Goal: Information Seeking & Learning: Learn about a topic

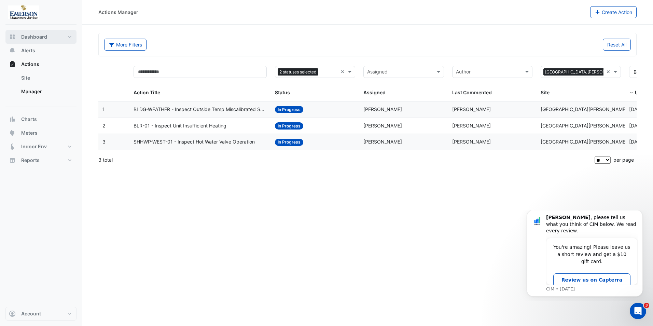
click at [49, 39] on button "Dashboard" at bounding box center [40, 37] width 71 height 14
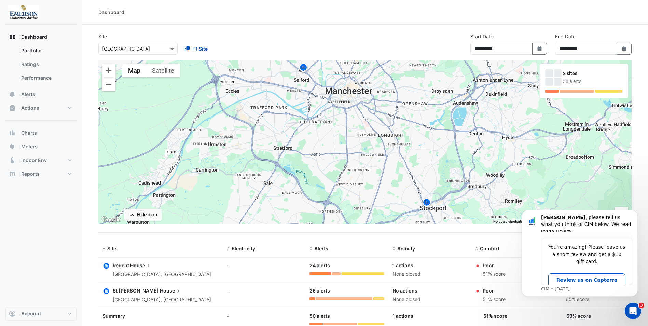
click at [131, 252] on span "House" at bounding box center [141, 266] width 22 height 8
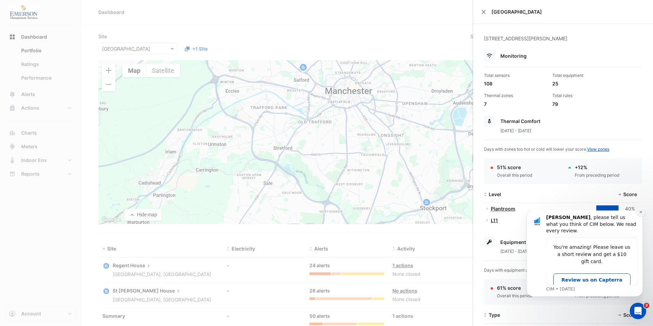
click at [522, 214] on icon "Dismiss notification" at bounding box center [641, 212] width 4 height 4
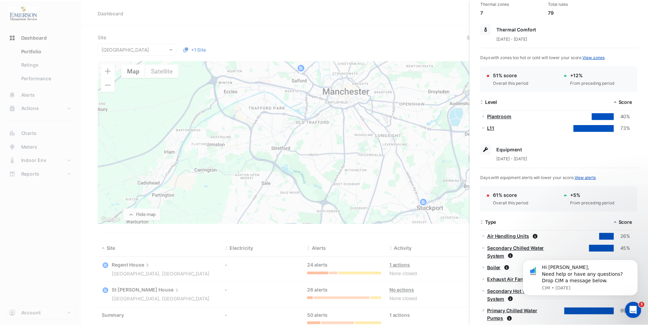
scroll to position [137, 0]
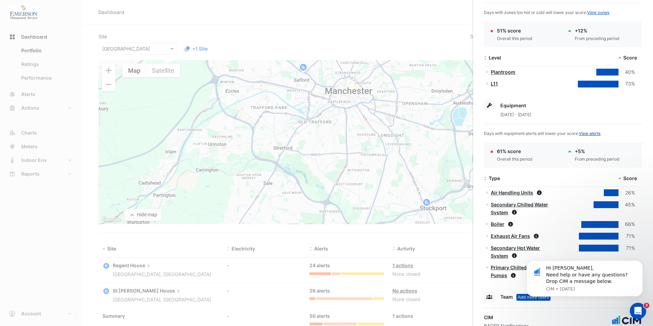
click at [522, 134] on link "View alerts" at bounding box center [590, 133] width 22 height 5
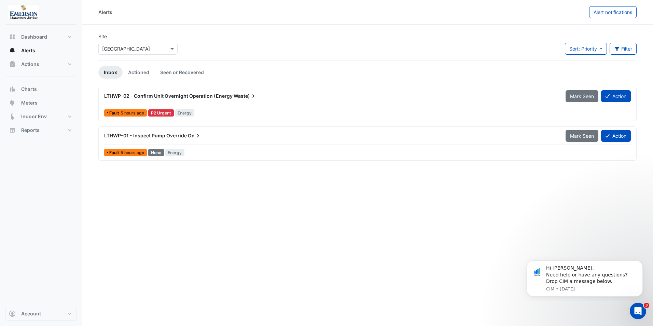
click at [162, 113] on div "P2 Urgent" at bounding box center [161, 112] width 26 height 7
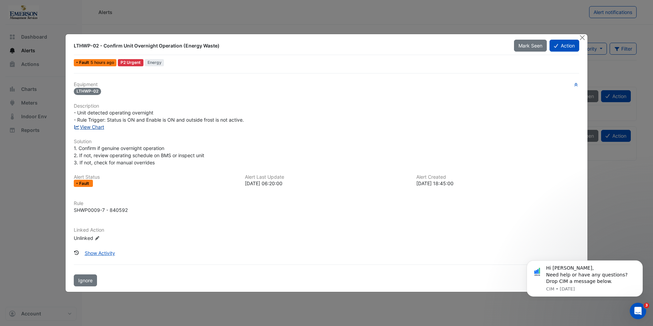
click at [94, 126] on link "View Chart" at bounding box center [89, 127] width 30 height 6
click at [522, 45] on span "Mark Seen" at bounding box center [531, 46] width 24 height 6
click at [522, 36] on button "Close" at bounding box center [582, 37] width 7 height 7
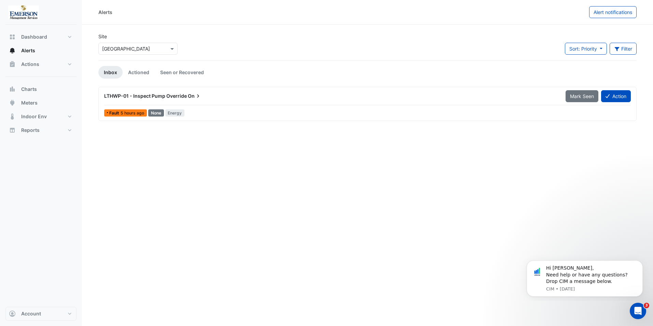
click at [158, 111] on div "None" at bounding box center [156, 112] width 16 height 7
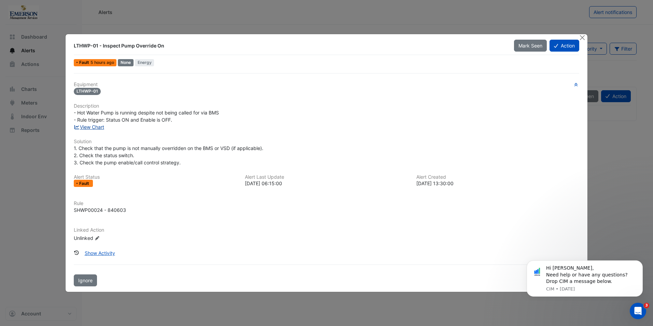
click at [91, 127] on link "View Chart" at bounding box center [89, 127] width 30 height 6
click at [522, 41] on button "Mark Seen" at bounding box center [530, 46] width 33 height 12
click at [522, 37] on button "Close" at bounding box center [582, 37] width 7 height 7
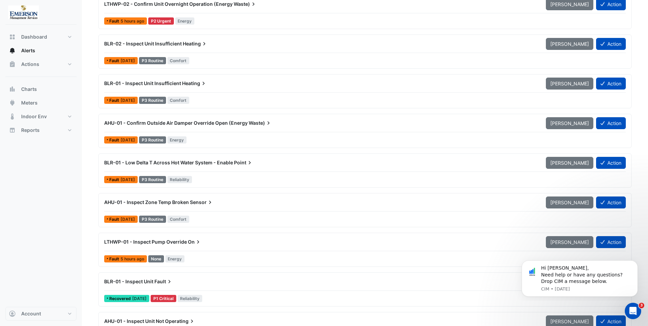
scroll to position [102, 0]
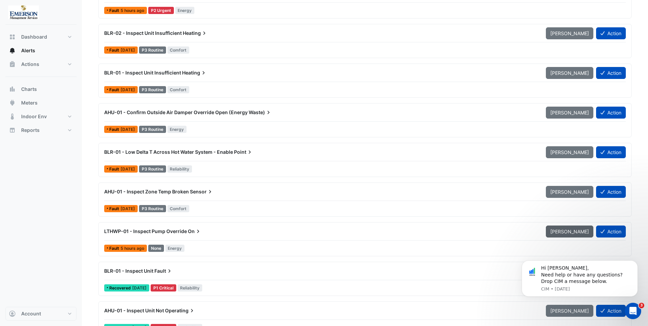
click at [522, 231] on span "Mark Unseen" at bounding box center [569, 232] width 39 height 6
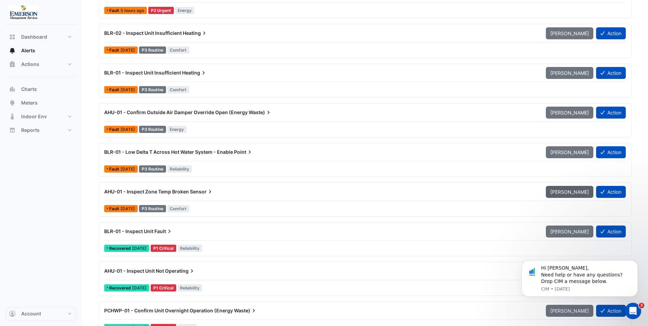
click at [522, 193] on span "Mark Unseen" at bounding box center [569, 192] width 39 height 6
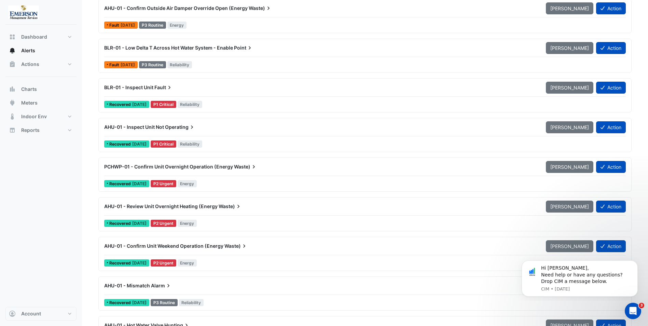
scroll to position [190, 0]
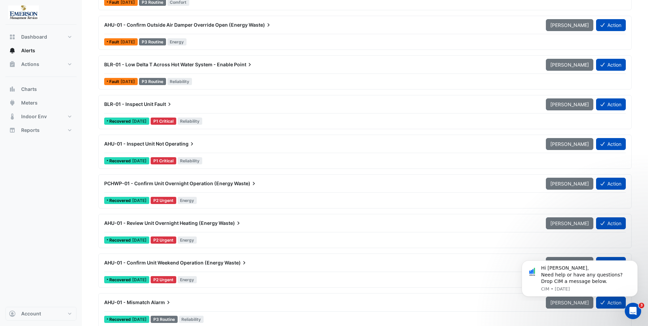
click at [175, 121] on div "P1 Critical" at bounding box center [164, 121] width 26 height 7
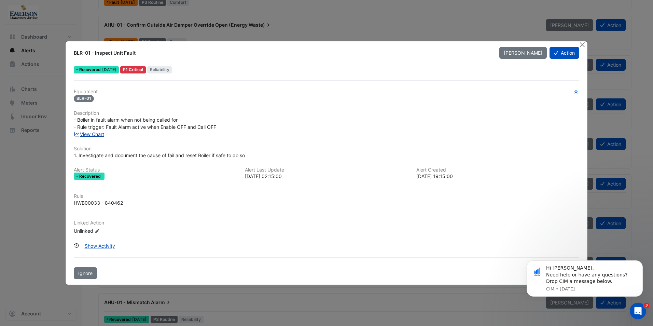
click at [92, 134] on link "View Chart" at bounding box center [89, 134] width 30 height 6
click at [522, 43] on button "Close" at bounding box center [582, 44] width 7 height 7
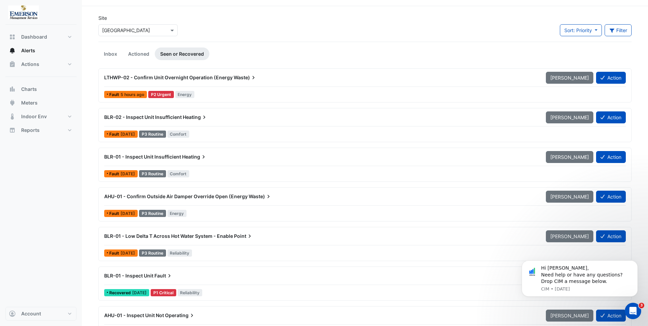
scroll to position [34, 0]
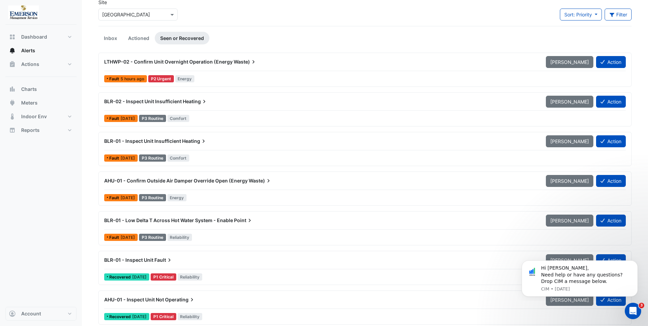
click at [161, 77] on div "P2 Urgent" at bounding box center [161, 78] width 26 height 7
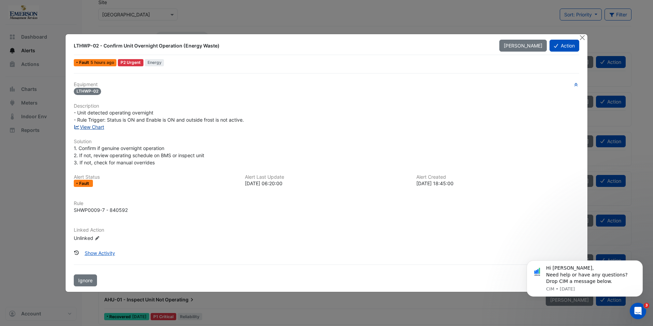
click at [87, 127] on link "View Chart" at bounding box center [89, 127] width 30 height 6
click at [522, 36] on button "Close" at bounding box center [582, 37] width 7 height 7
click at [522, 35] on button "Close" at bounding box center [582, 37] width 7 height 7
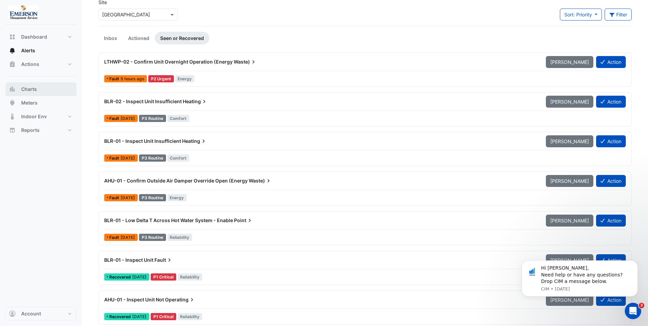
click at [29, 91] on span "Charts" at bounding box center [29, 89] width 16 height 7
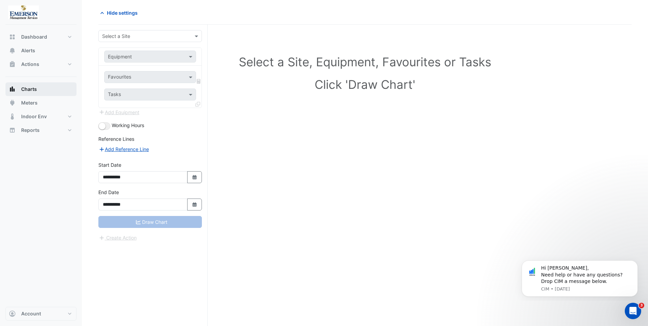
scroll to position [26, 0]
click at [195, 38] on span at bounding box center [197, 35] width 9 height 7
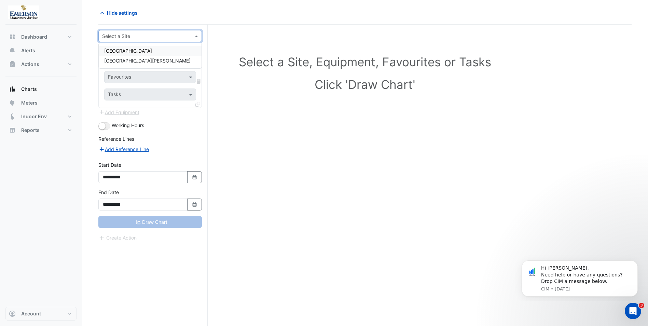
click at [183, 50] on div "[GEOGRAPHIC_DATA]" at bounding box center [150, 51] width 103 height 10
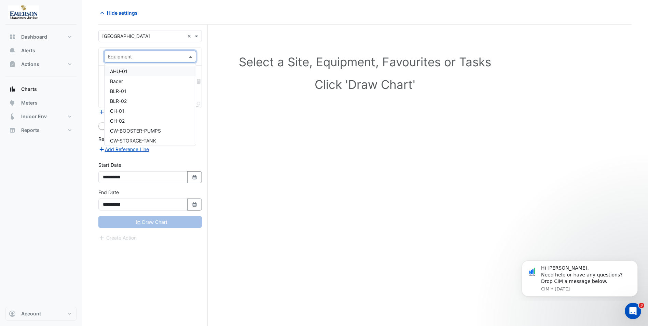
click at [192, 55] on span at bounding box center [191, 56] width 9 height 7
click at [150, 86] on div "BLR-01" at bounding box center [150, 91] width 91 height 10
click at [191, 76] on span at bounding box center [191, 76] width 9 height 7
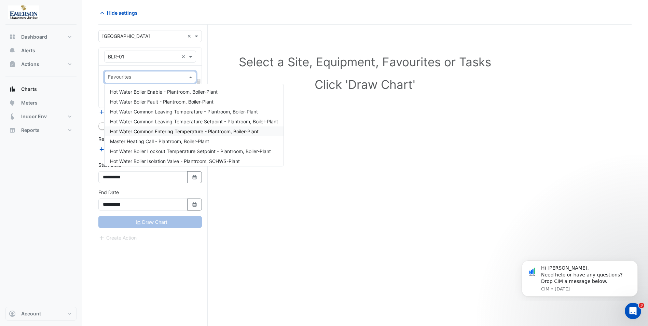
scroll to position [0, 0]
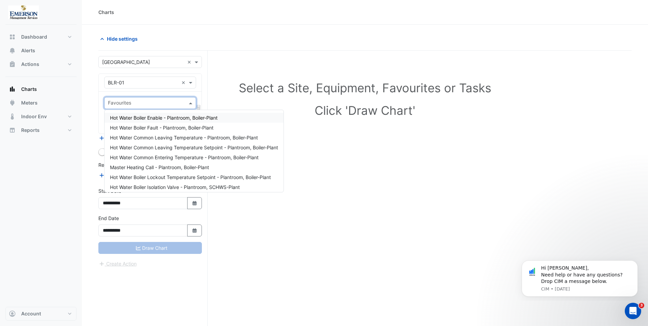
click at [175, 119] on span "Hot Water Boiler Enable - Plantroom, Boiler-Plant" at bounding box center [164, 118] width 108 height 6
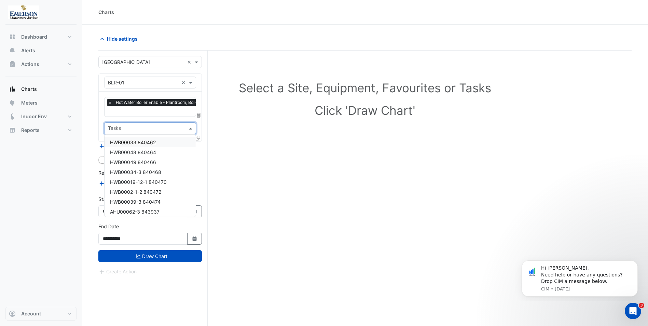
click at [189, 128] on span at bounding box center [191, 128] width 9 height 7
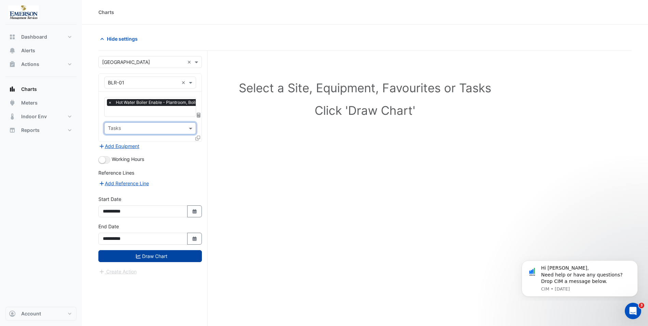
click at [169, 252] on button "Draw Chart" at bounding box center [150, 256] width 104 height 12
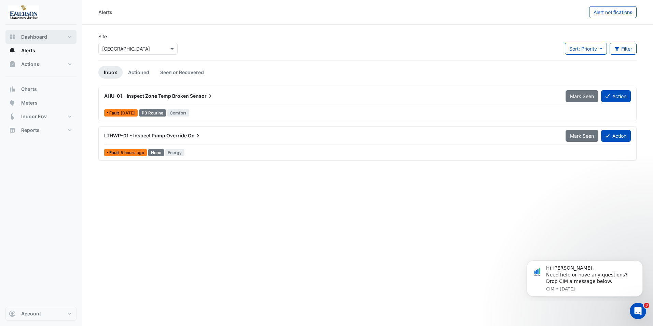
click at [35, 36] on span "Dashboard" at bounding box center [34, 36] width 26 height 7
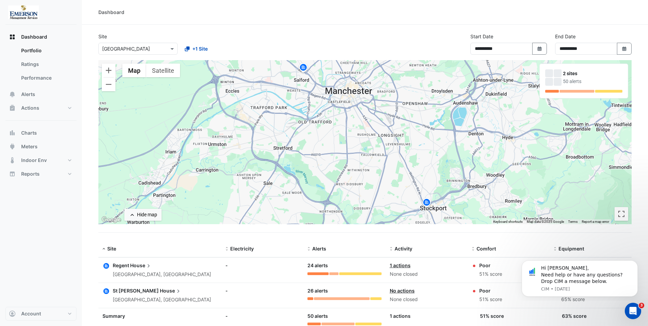
click at [139, 252] on span "House" at bounding box center [141, 266] width 22 height 8
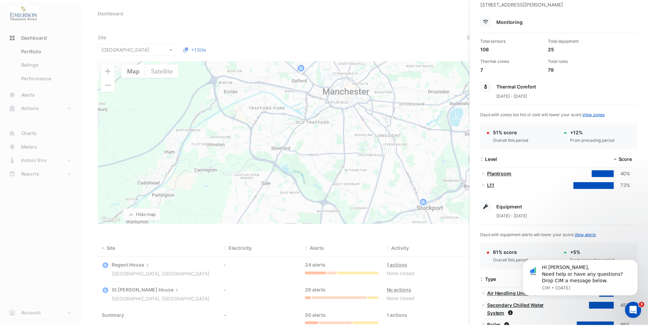
scroll to position [34, 0]
click at [522, 236] on link "View alerts" at bounding box center [590, 235] width 22 height 5
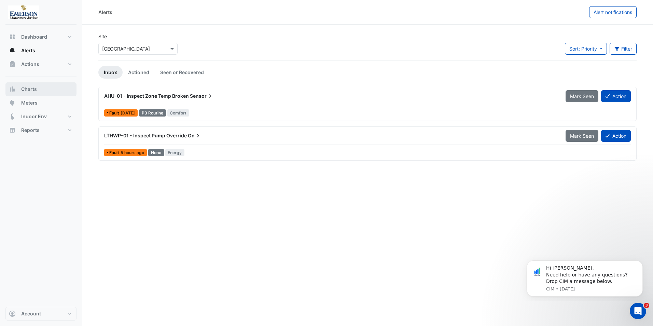
click at [20, 86] on button "Charts" at bounding box center [40, 89] width 71 height 14
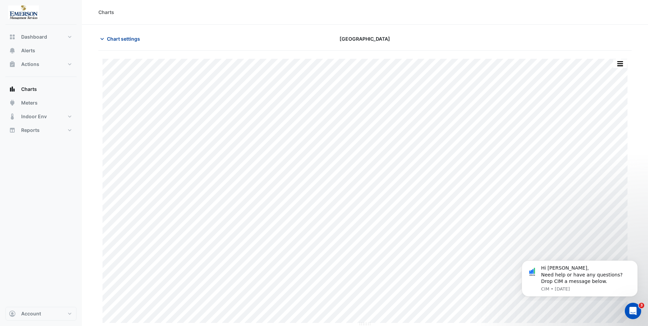
click at [101, 39] on icon "button" at bounding box center [101, 39] width 3 height 2
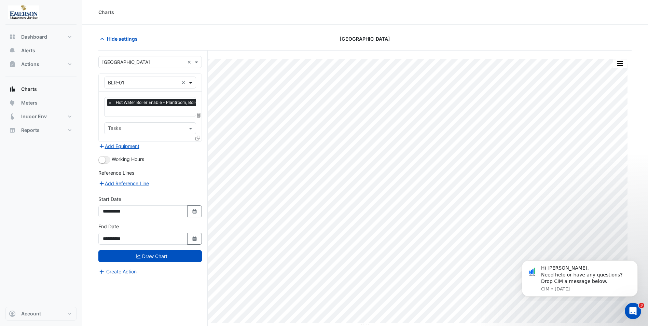
click at [190, 83] on span at bounding box center [191, 82] width 9 height 7
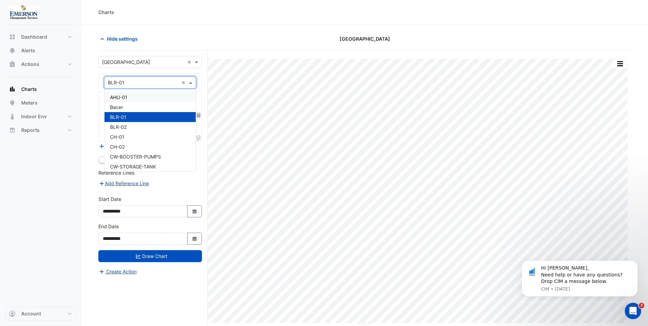
click at [160, 98] on div "AHU-01" at bounding box center [150, 97] width 91 height 10
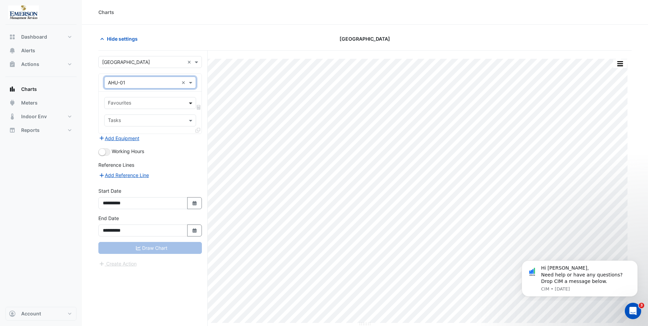
click at [193, 103] on span at bounding box center [191, 102] width 9 height 7
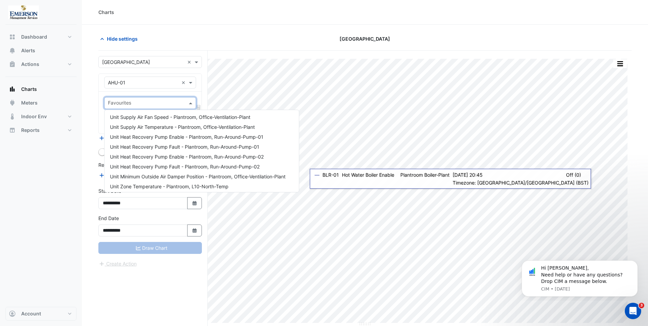
scroll to position [232, 0]
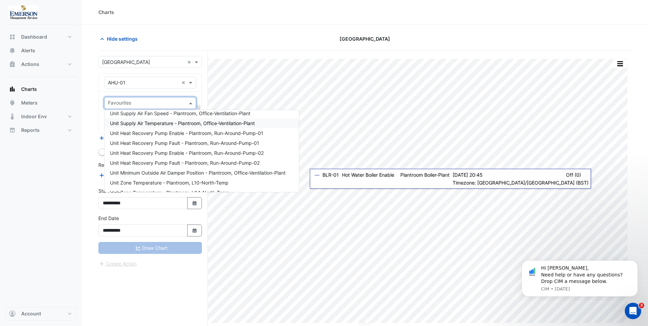
click at [141, 121] on span "Unit Supply Air Temperature - Plantroom, Office-Ventilation-Plant" at bounding box center [182, 123] width 145 height 6
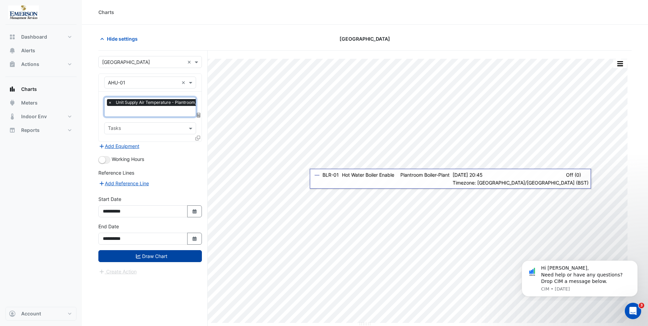
click at [136, 252] on icon "submit" at bounding box center [138, 256] width 5 height 5
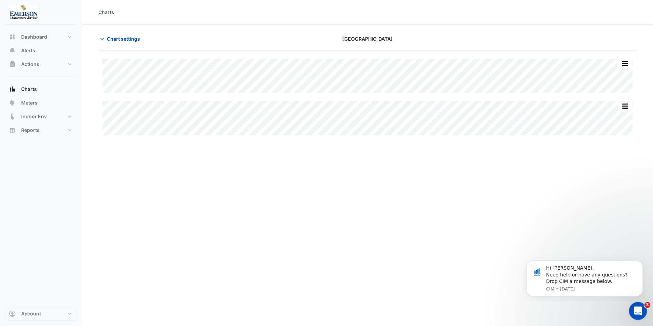
click at [639, 312] on icon "Open Intercom Messenger" at bounding box center [637, 309] width 11 height 11
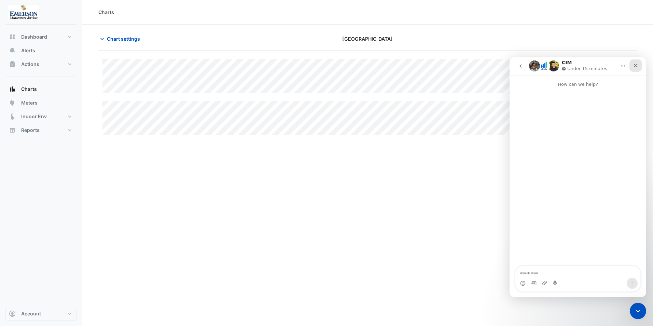
click at [633, 64] on icon "Close" at bounding box center [635, 65] width 5 height 5
